Goal: Transaction & Acquisition: Subscribe to service/newsletter

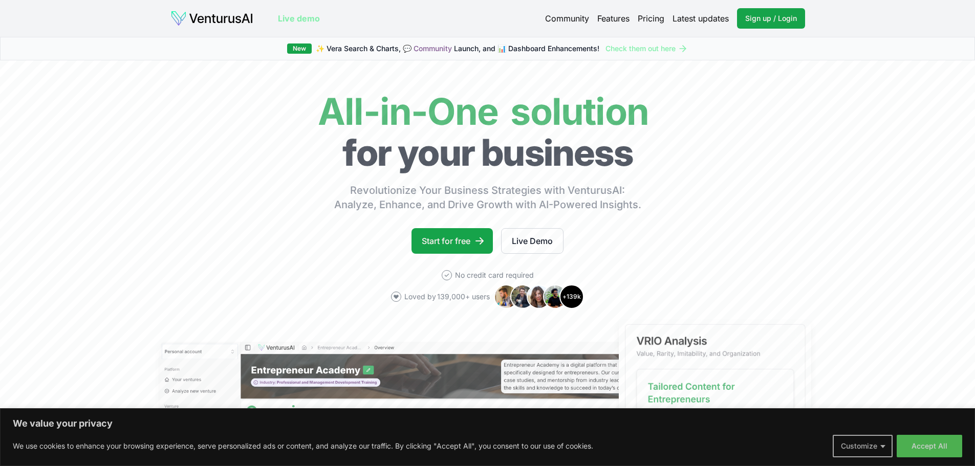
click at [881, 445] on button "Customize" at bounding box center [863, 446] width 60 height 23
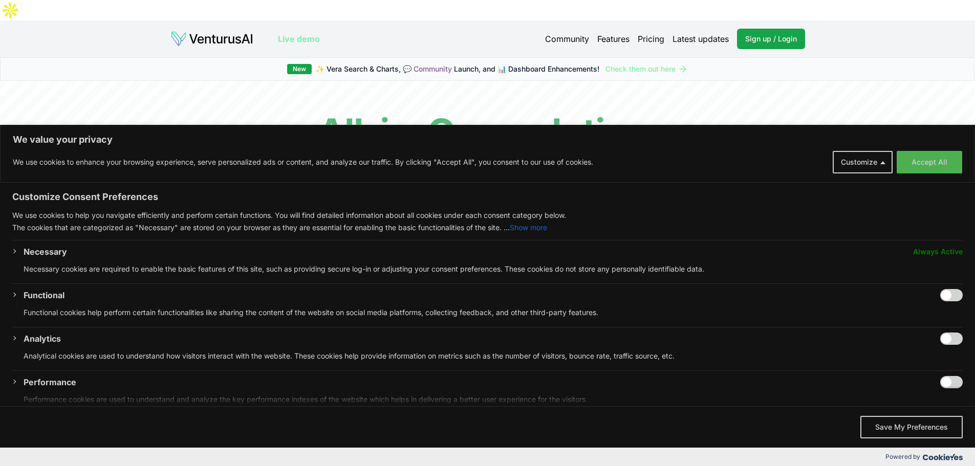
click at [940, 296] on input "Enable Functional" at bounding box center [951, 295] width 23 height 12
click at [940, 296] on input "Disable Functional" at bounding box center [951, 295] width 23 height 12
checkbox input "false"
click at [907, 426] on button "Save My Preferences" at bounding box center [911, 427] width 102 height 23
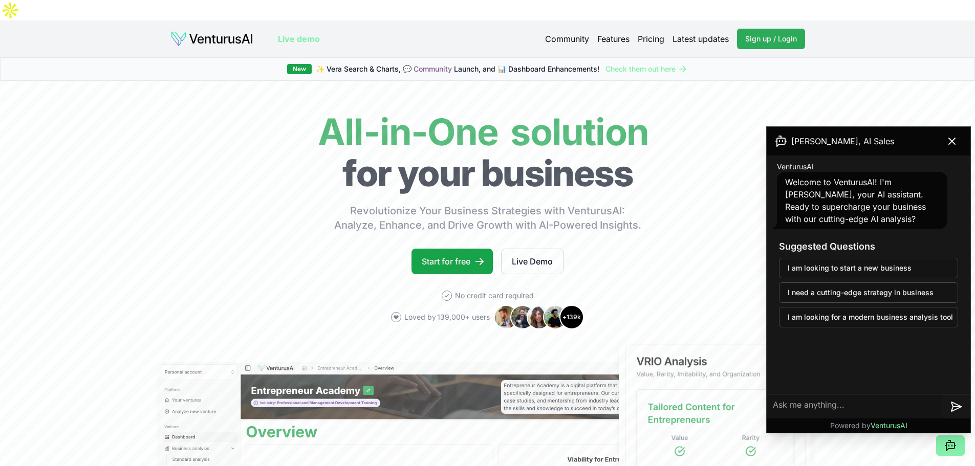
click at [754, 34] on span "Sign up / Login" at bounding box center [771, 39] width 52 height 10
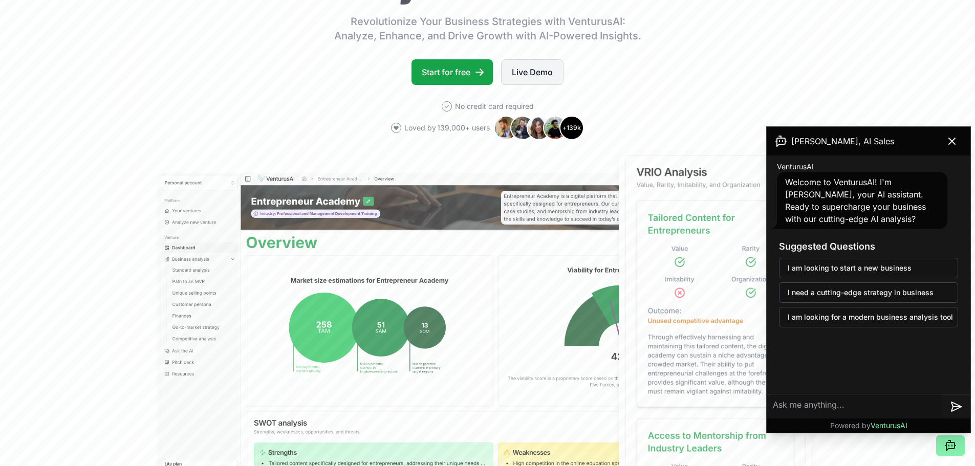
scroll to position [102, 0]
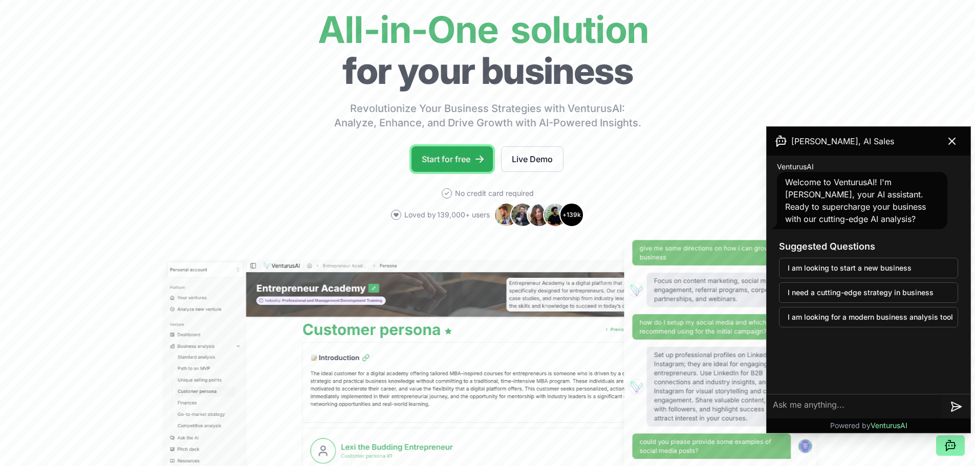
click at [445, 146] on link "Start for free" at bounding box center [451, 159] width 81 height 26
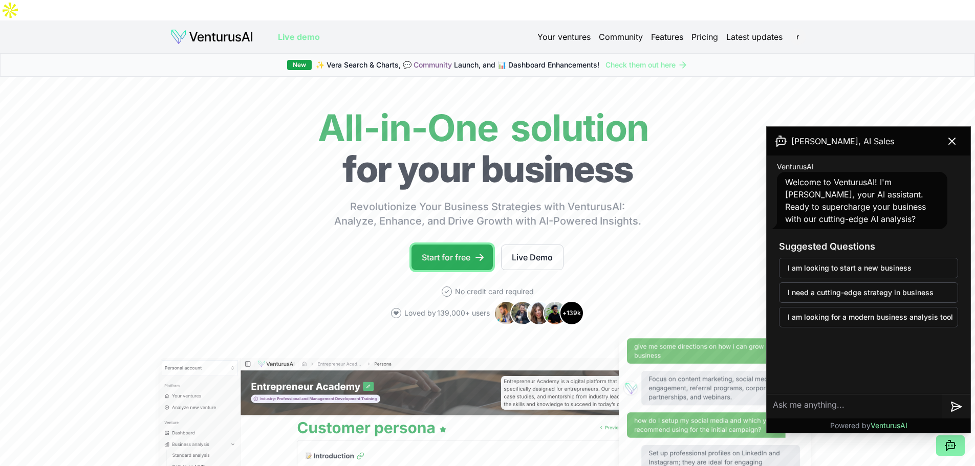
click at [465, 245] on link "Start for free" at bounding box center [451, 258] width 81 height 26
